Goal: Task Accomplishment & Management: Use online tool/utility

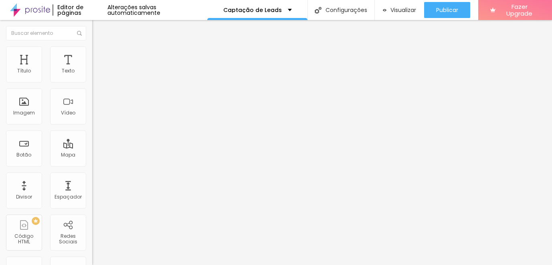
click at [92, 53] on li "Estilo" at bounding box center [138, 51] width 92 height 8
click at [92, 55] on li "Avançado" at bounding box center [138, 59] width 92 height 8
click at [92, 47] on li "Conteúdo" at bounding box center [138, 43] width 92 height 8
click at [98, 29] on img "button" at bounding box center [101, 29] width 6 height 6
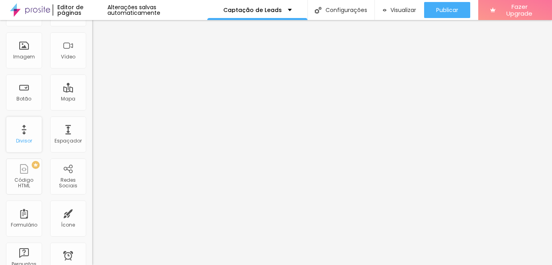
scroll to position [53, 0]
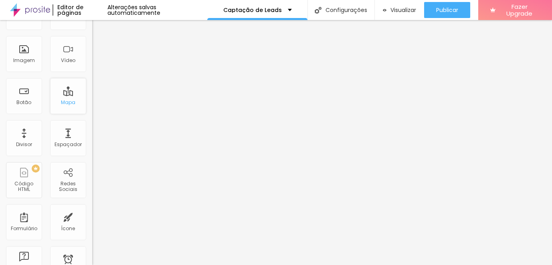
click at [59, 97] on div "Mapa" at bounding box center [68, 96] width 36 height 36
click at [63, 93] on div "Mapa" at bounding box center [68, 96] width 36 height 36
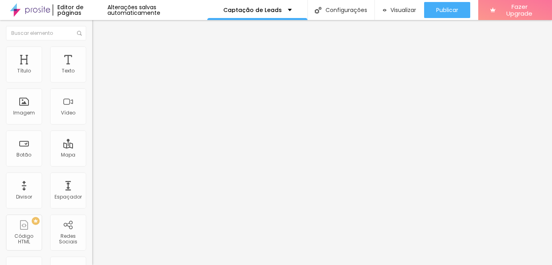
click at [92, 75] on input "Dardo Produtora" at bounding box center [140, 71] width 96 height 8
drag, startPoint x: 54, startPoint y: 93, endPoint x: -18, endPoint y: 85, distance: 73.0
click at [0, 85] on html "Editor de páginas Alterações salvas automaticamente Captação de Leads Configura…" at bounding box center [276, 132] width 552 height 265
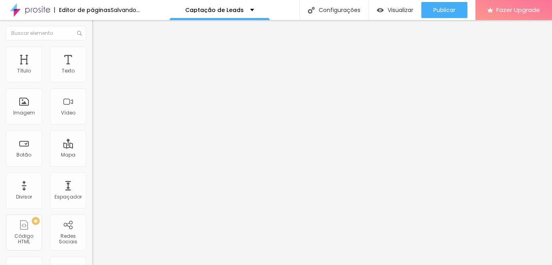
type input "Ginástica NH"
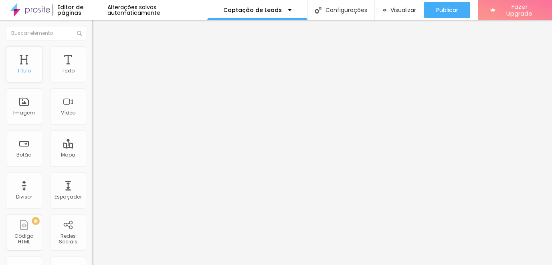
drag, startPoint x: 66, startPoint y: 151, endPoint x: 22, endPoint y: 80, distance: 83.2
click at [92, 75] on input "Alboom [GEOGRAPHIC_DATA]" at bounding box center [140, 71] width 96 height 8
drag, startPoint x: 41, startPoint y: 96, endPoint x: -18, endPoint y: 99, distance: 59.4
click at [0, 99] on html "Editor de páginas Alterações salvas automaticamente Captação de Leads Configura…" at bounding box center [276, 132] width 552 height 265
type input "Ginástica NH"
